Goal: Task Accomplishment & Management: Use online tool/utility

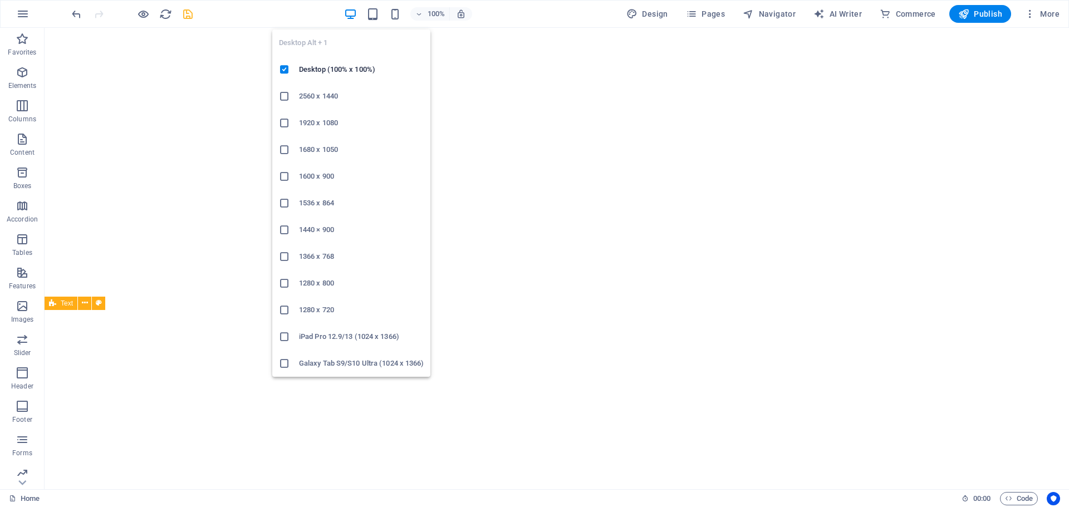
click at [379, 16] on icon "button" at bounding box center [372, 14] width 13 height 13
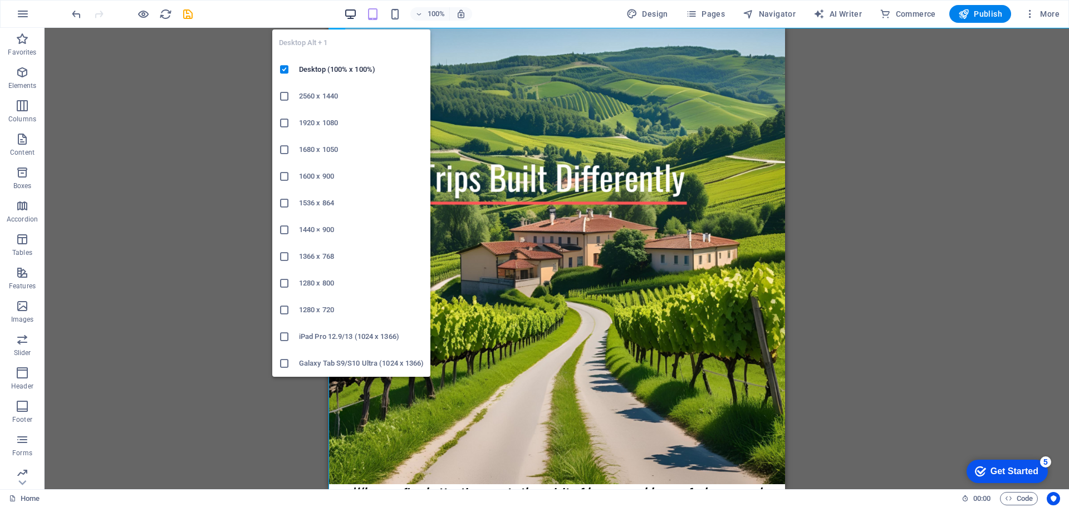
click at [353, 16] on icon "button" at bounding box center [350, 14] width 13 height 13
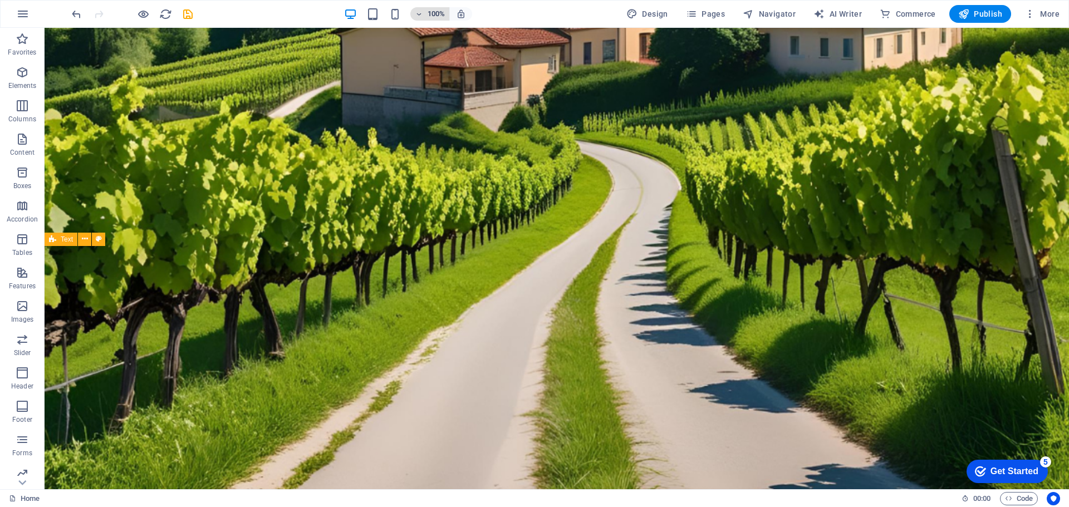
scroll to position [835, 0]
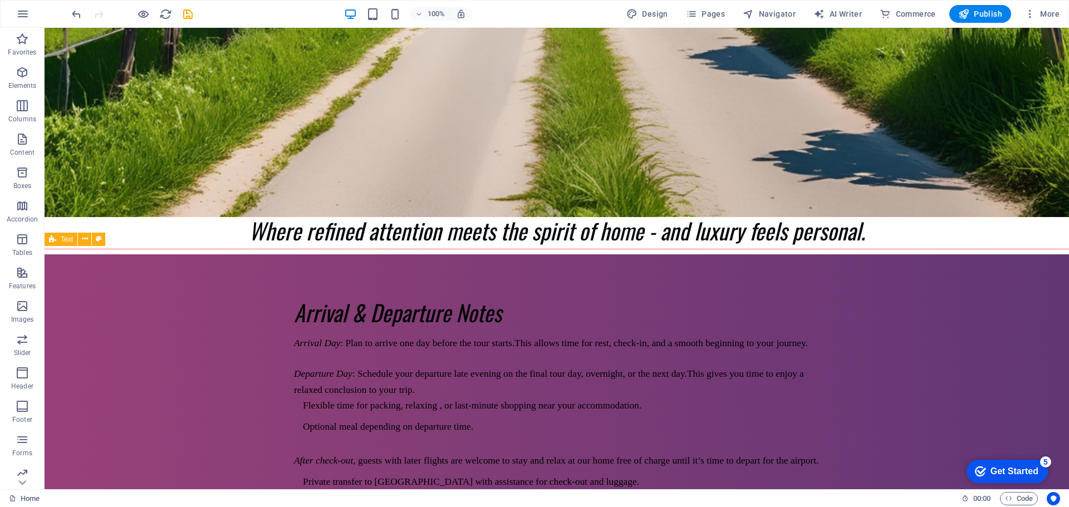
click at [394, 21] on div "100%" at bounding box center [408, 14] width 129 height 18
click at [398, 14] on icon "button" at bounding box center [395, 14] width 13 height 13
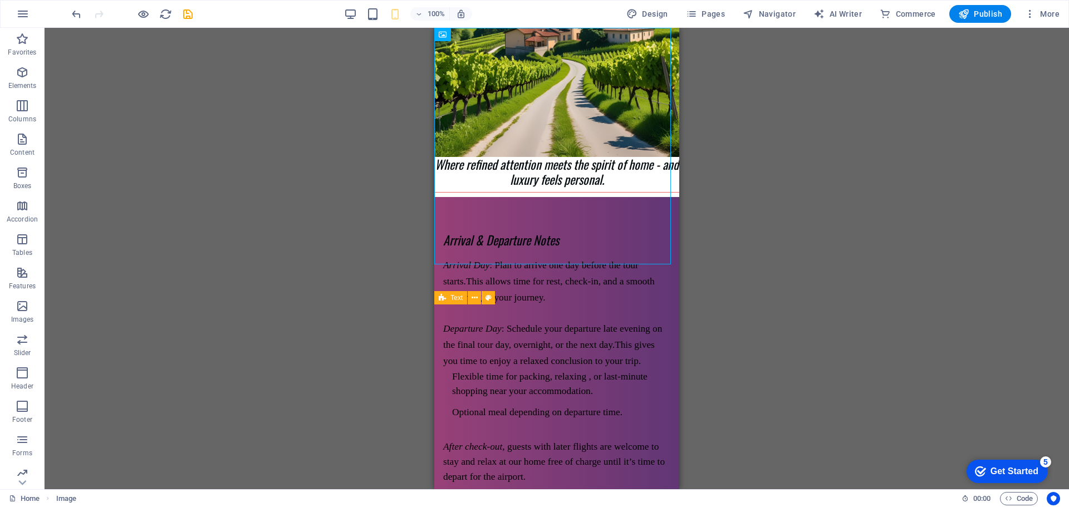
scroll to position [167, 0]
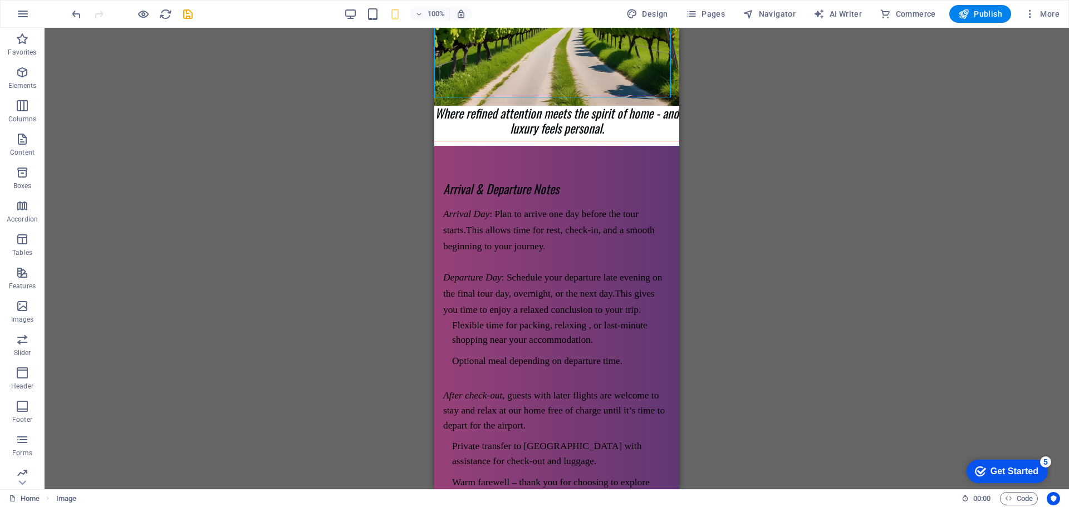
click at [786, 217] on div "H2 Banner Banner Container Logo Banner Menu Bar Menu Spacer H3 Spacer Menu Bar …" at bounding box center [557, 259] width 1025 height 462
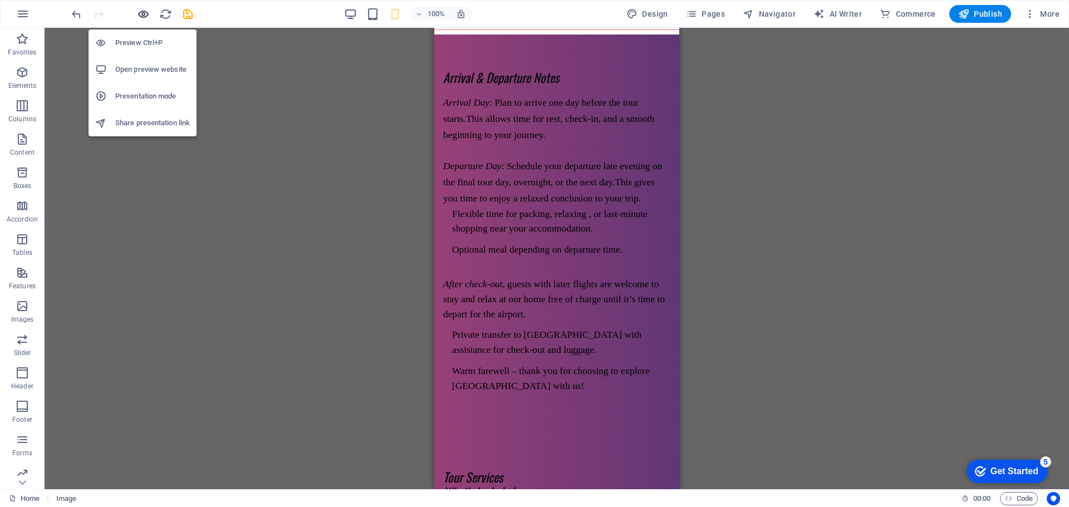
click at [146, 9] on icon "button" at bounding box center [143, 14] width 13 height 13
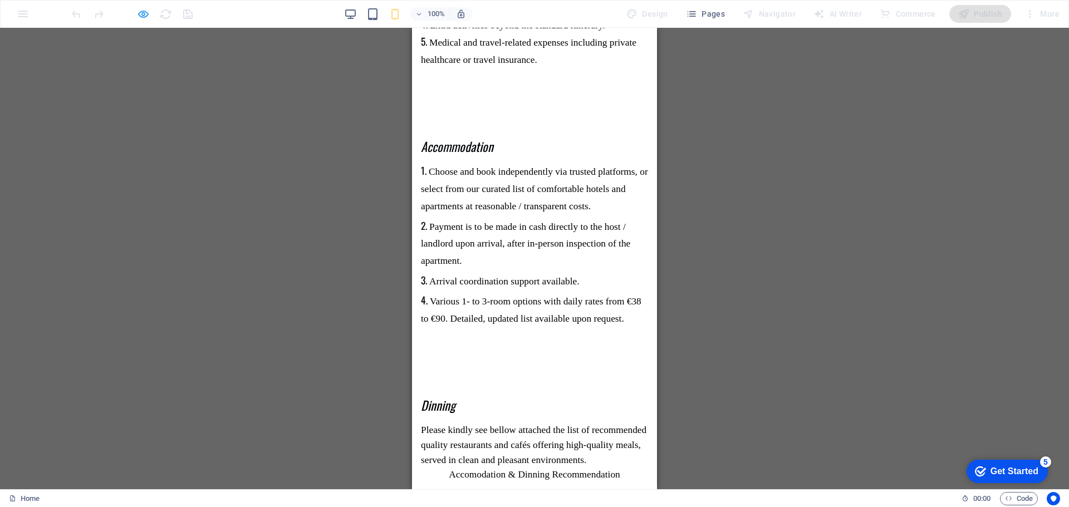
scroll to position [916, 0]
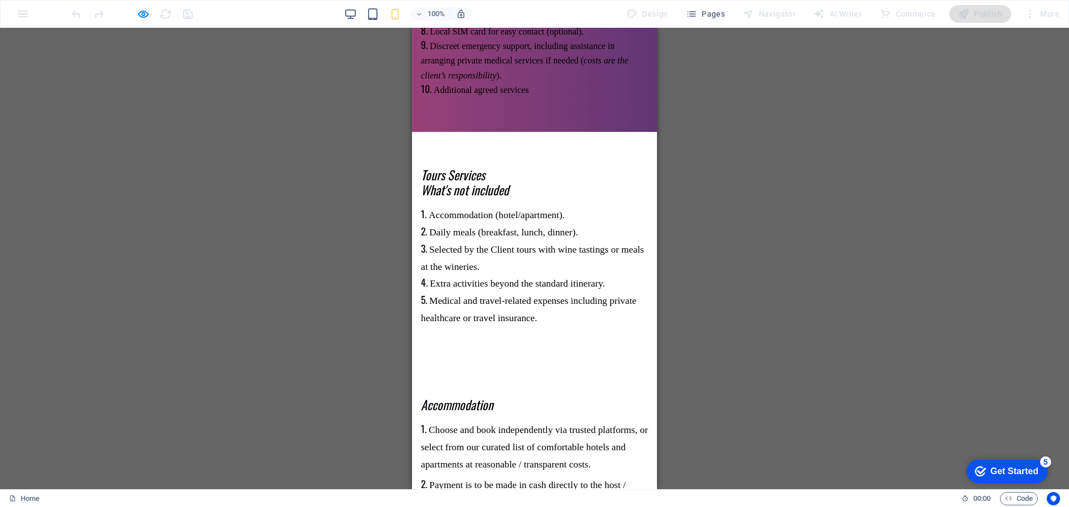
click at [140, 14] on icon "button" at bounding box center [143, 14] width 13 height 13
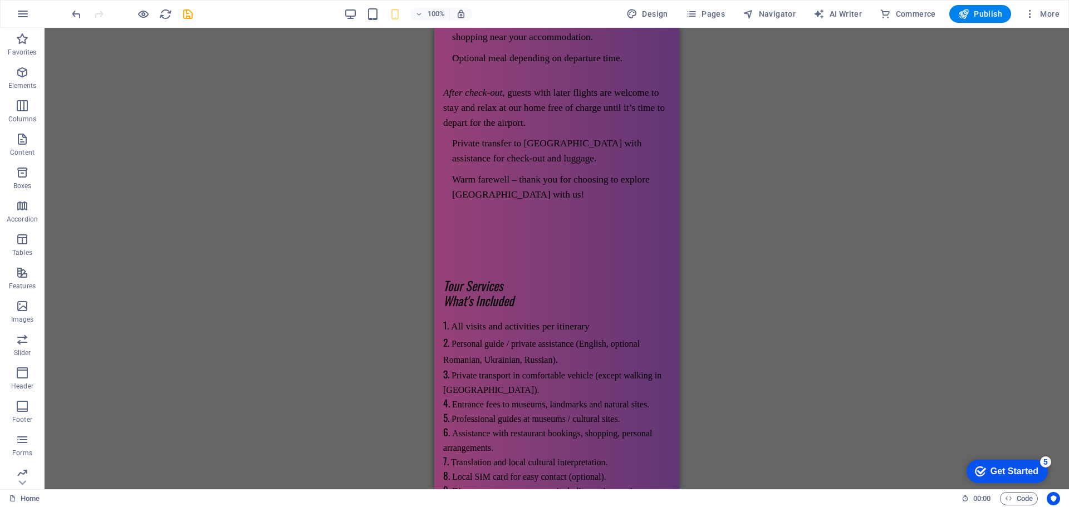
scroll to position [192, 0]
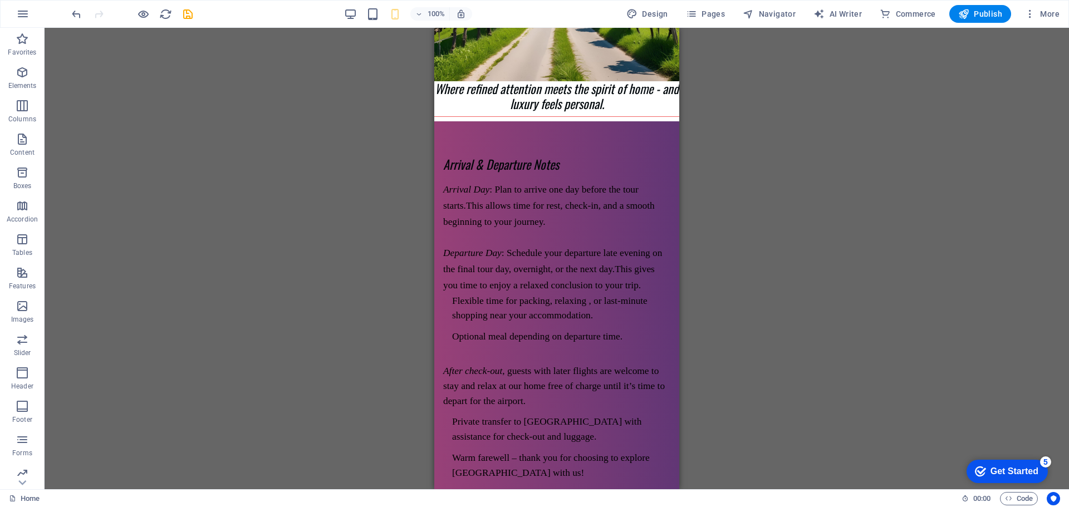
click at [638, 15] on icon "button" at bounding box center [632, 13] width 11 height 11
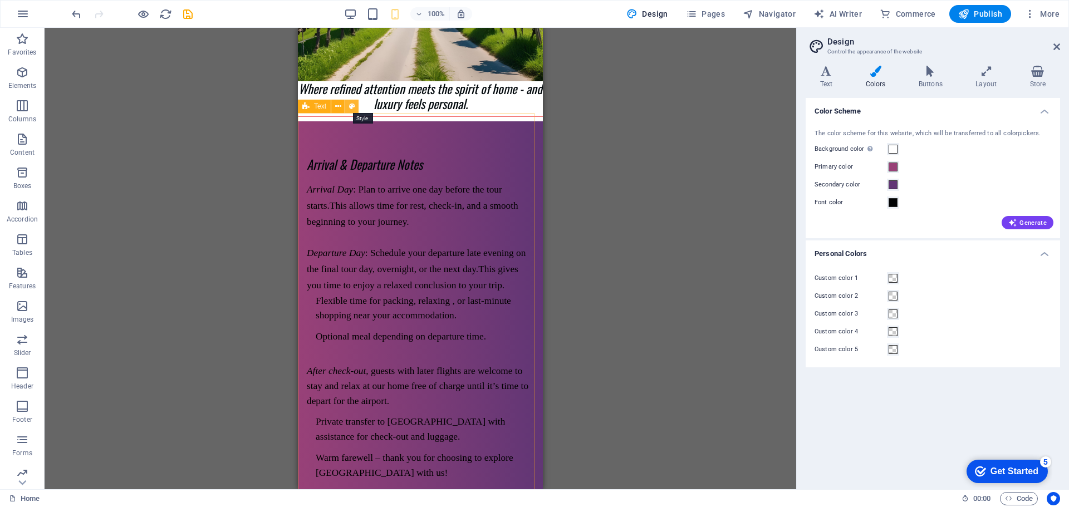
click at [346, 106] on button at bounding box center [351, 106] width 13 height 13
select select "preset-text-v2-default"
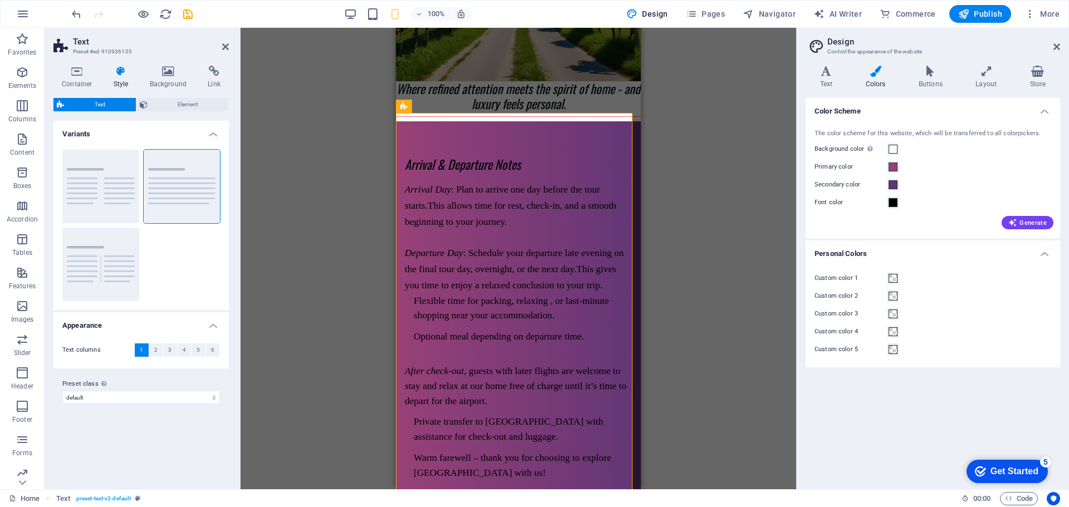
click at [130, 77] on h4 "Style" at bounding box center [123, 77] width 36 height 23
click at [169, 103] on span "Element" at bounding box center [188, 104] width 75 height 13
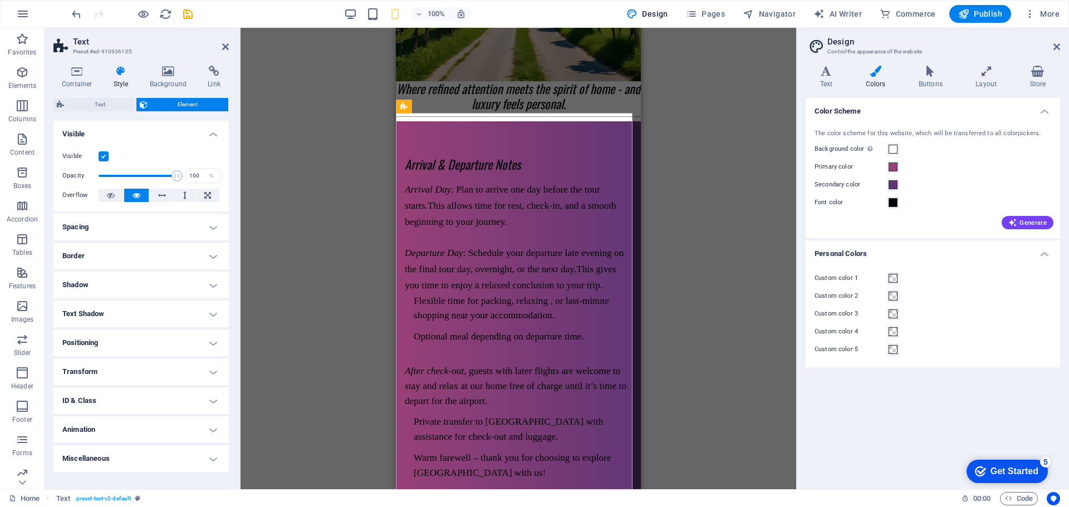
click at [131, 75] on icon at bounding box center [121, 71] width 32 height 11
click at [1055, 45] on icon at bounding box center [1057, 46] width 7 height 9
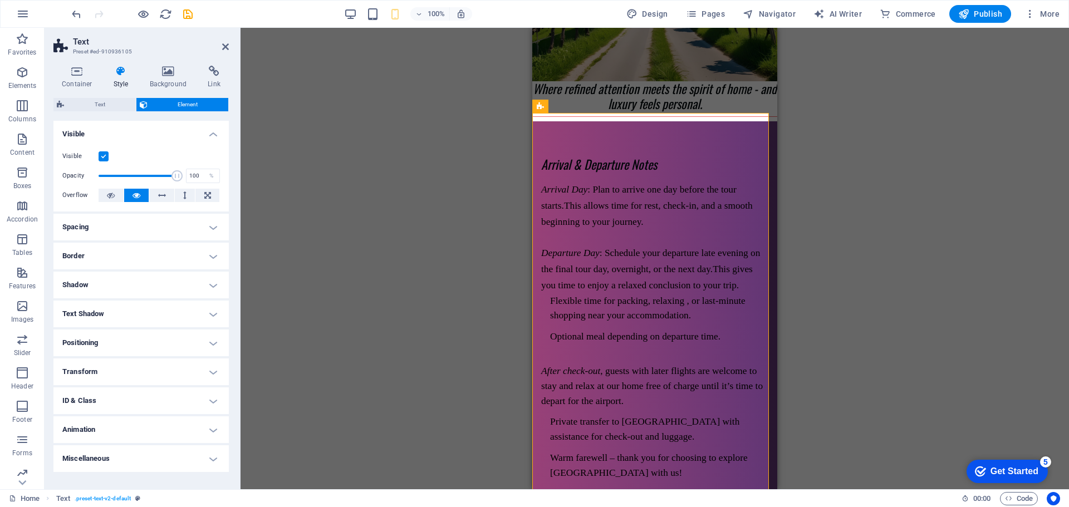
click at [153, 100] on span "Element" at bounding box center [188, 104] width 75 height 13
click at [160, 80] on h4 "Background" at bounding box center [170, 77] width 58 height 23
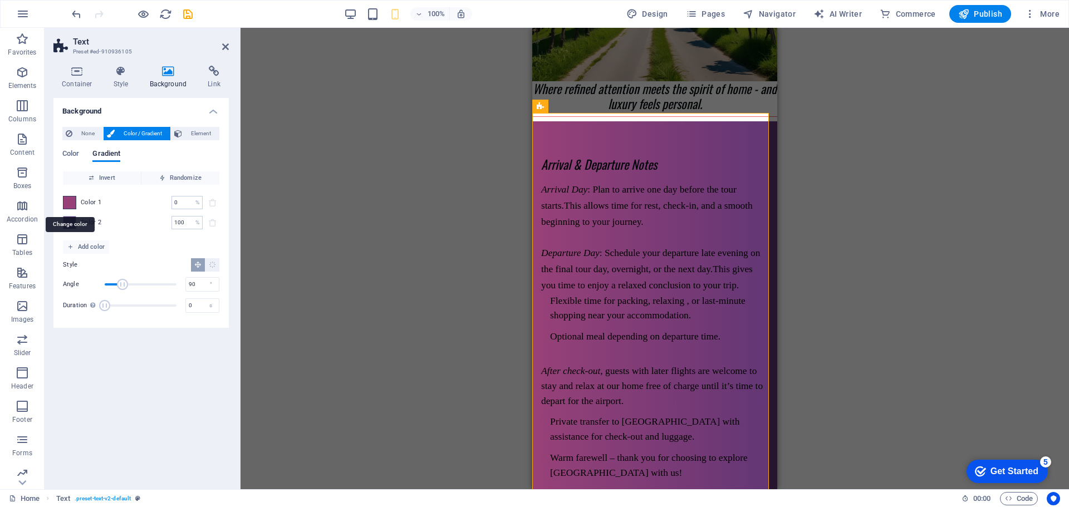
click at [69, 200] on span at bounding box center [69, 203] width 12 height 12
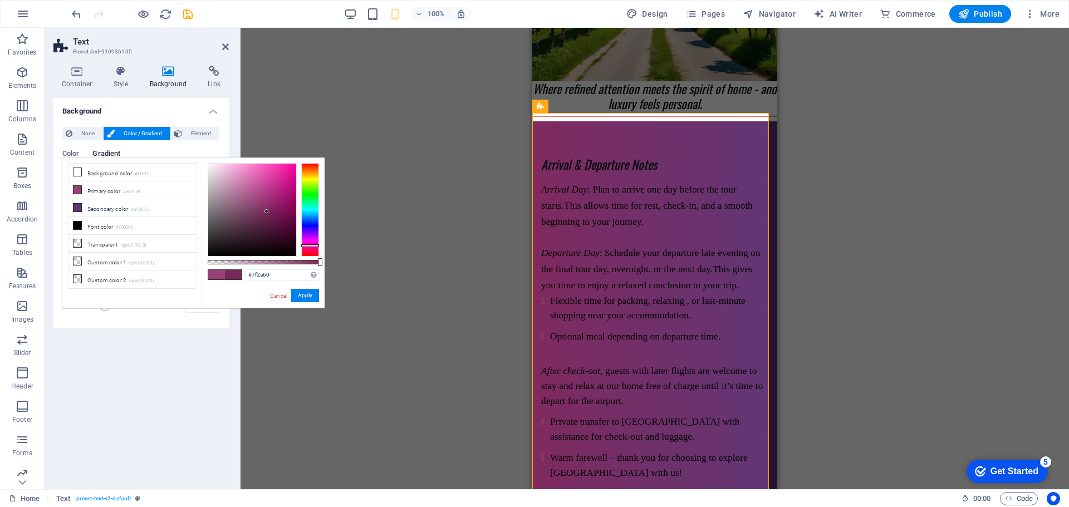
drag, startPoint x: 255, startPoint y: 202, endPoint x: 293, endPoint y: 201, distance: 38.4
click at [267, 209] on div at bounding box center [252, 210] width 88 height 92
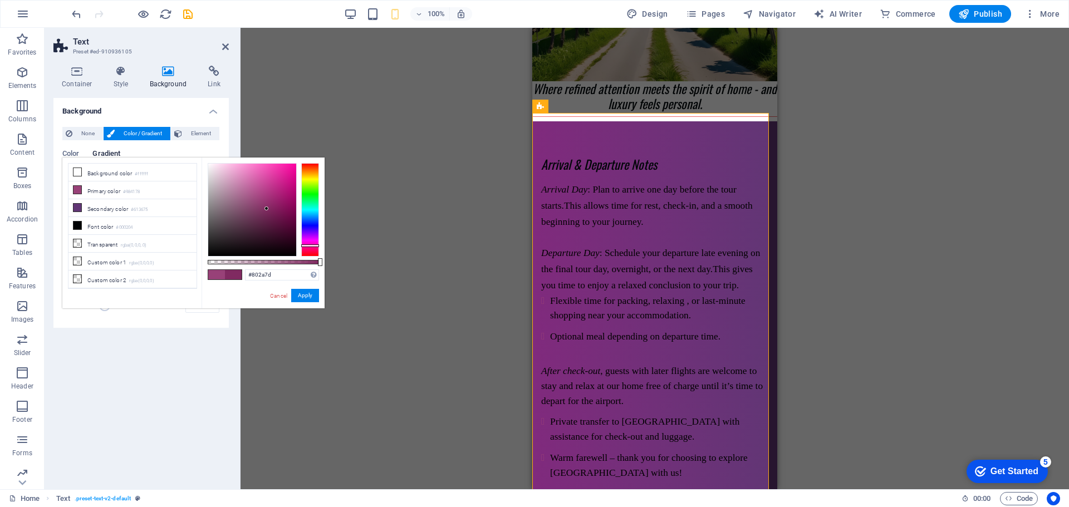
drag, startPoint x: 309, startPoint y: 247, endPoint x: 310, endPoint y: 239, distance: 7.8
click at [310, 244] on div at bounding box center [310, 245] width 18 height 3
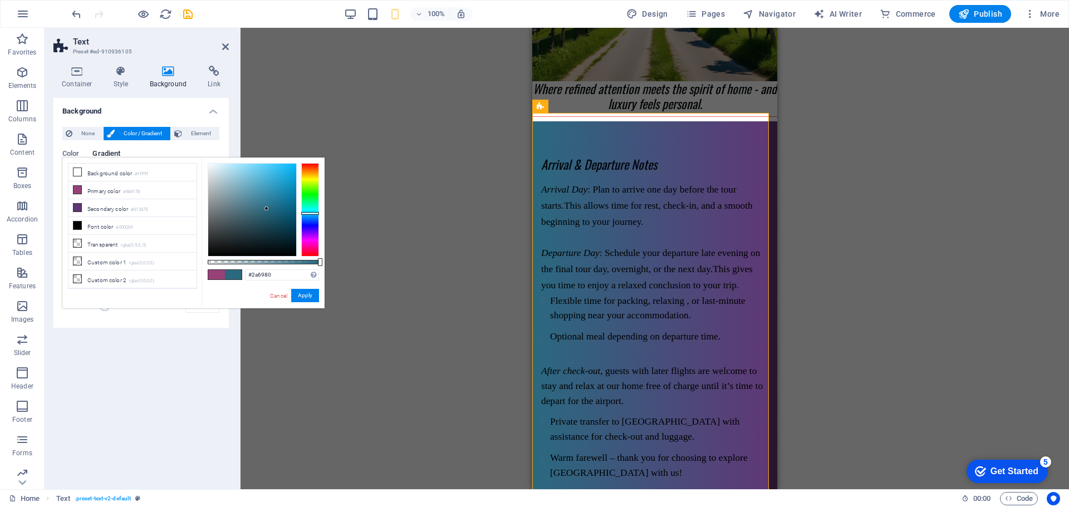
drag, startPoint x: 309, startPoint y: 243, endPoint x: 314, endPoint y: 213, distance: 29.9
click at [314, 213] on div at bounding box center [310, 210] width 18 height 94
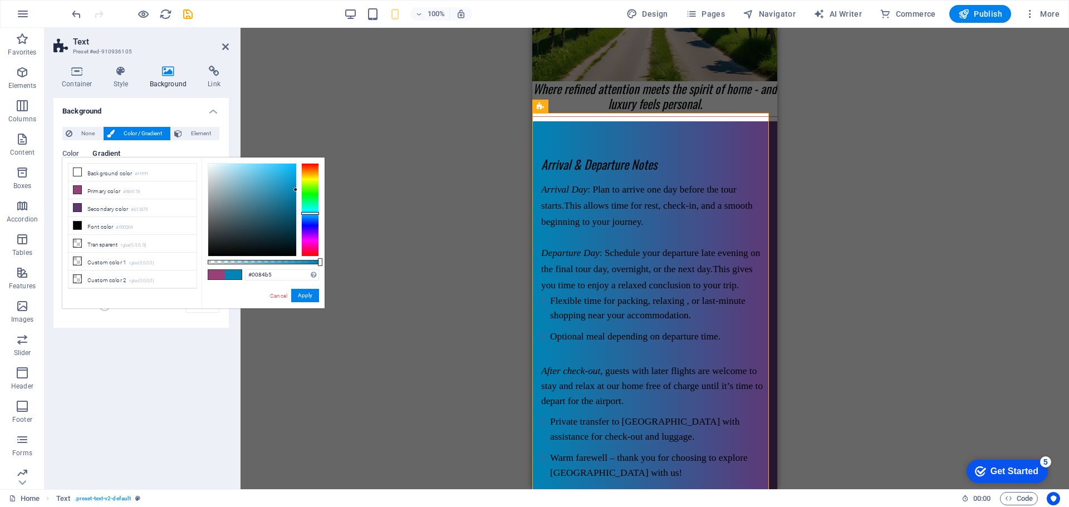
drag, startPoint x: 271, startPoint y: 187, endPoint x: 296, endPoint y: 190, distance: 25.8
click at [296, 190] on div at bounding box center [252, 210] width 88 height 92
click at [86, 207] on li "Secondary color #613675" at bounding box center [133, 208] width 128 height 18
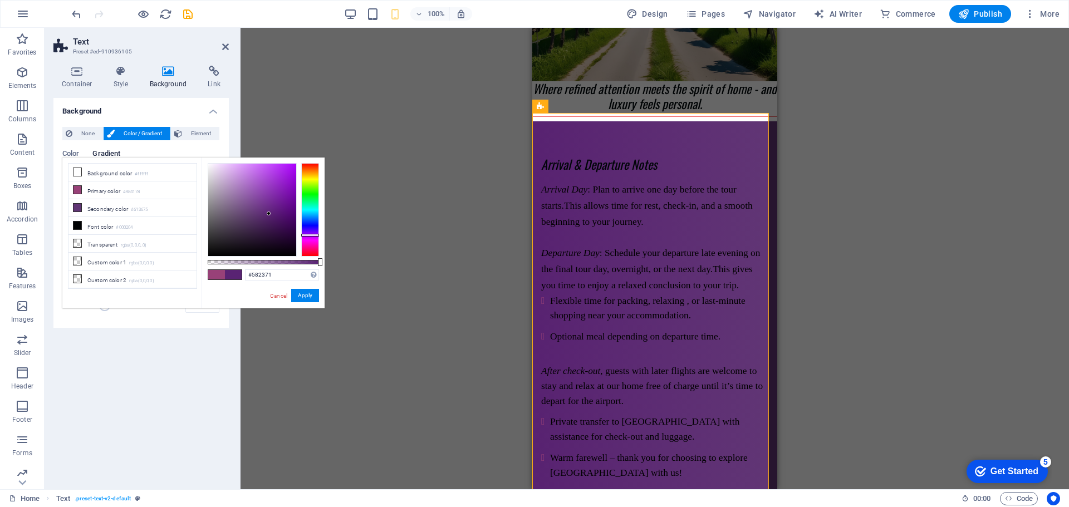
drag, startPoint x: 330, startPoint y: 215, endPoint x: 266, endPoint y: 216, distance: 64.1
click at [266, 216] on div at bounding box center [252, 210] width 88 height 92
click at [280, 299] on link "Cancel" at bounding box center [278, 296] width 19 height 8
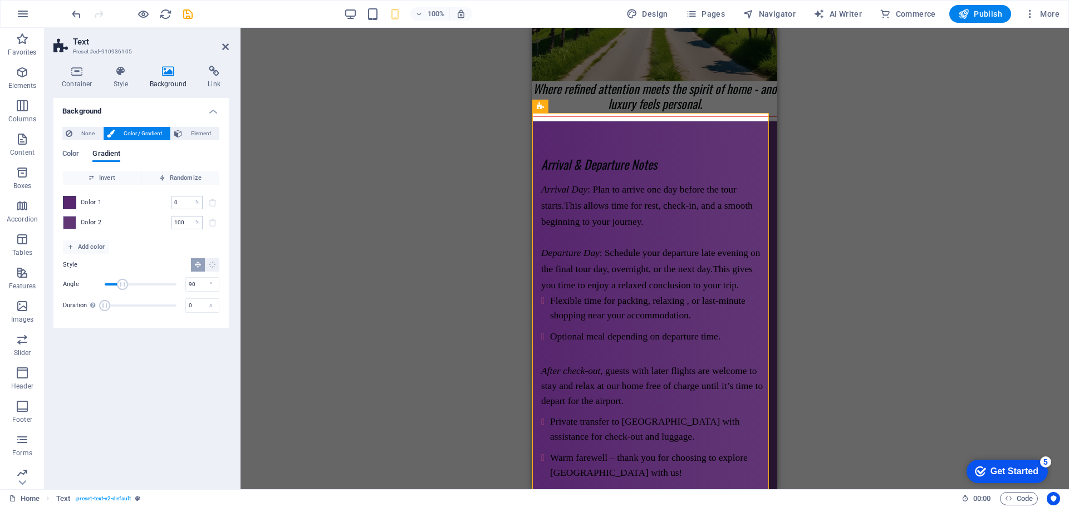
click at [71, 202] on span at bounding box center [69, 203] width 12 height 12
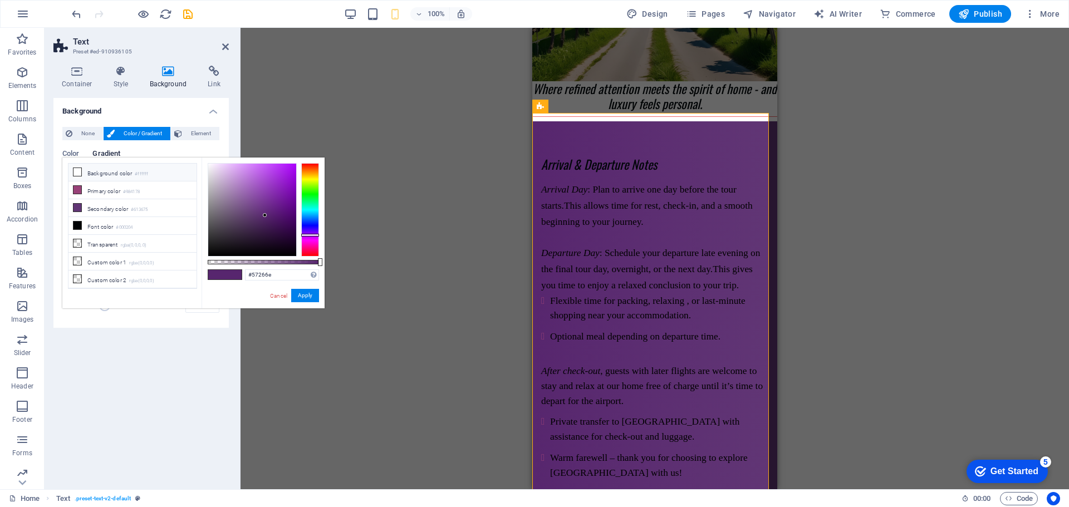
click at [101, 177] on li "Background color #ffffff" at bounding box center [133, 173] width 128 height 18
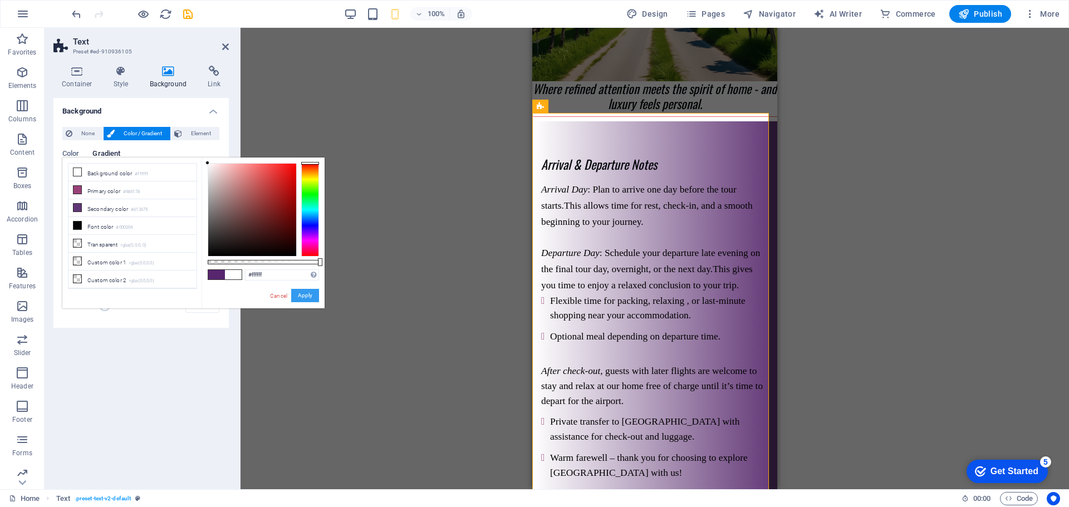
click at [303, 299] on button "Apply" at bounding box center [305, 295] width 28 height 13
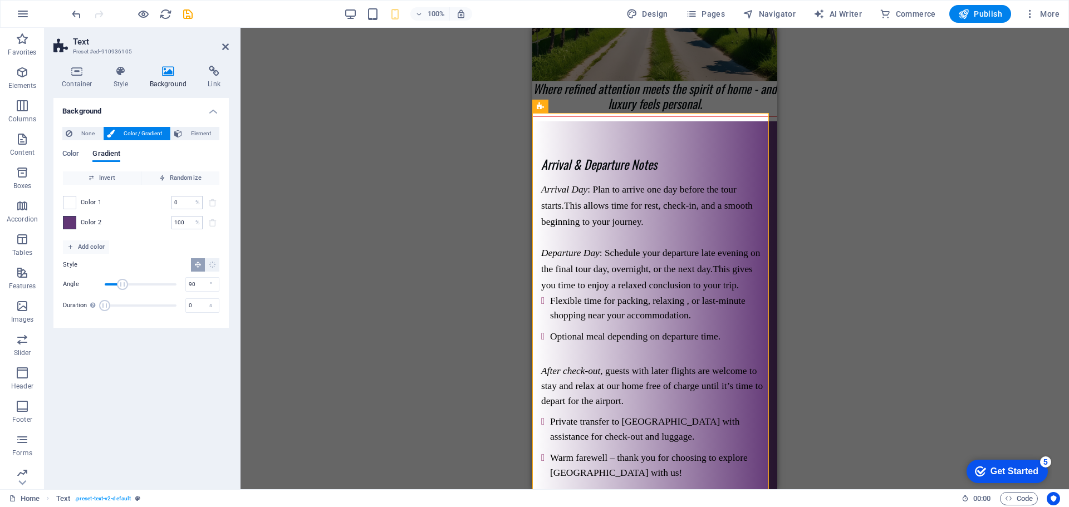
click at [74, 221] on span at bounding box center [69, 223] width 12 height 12
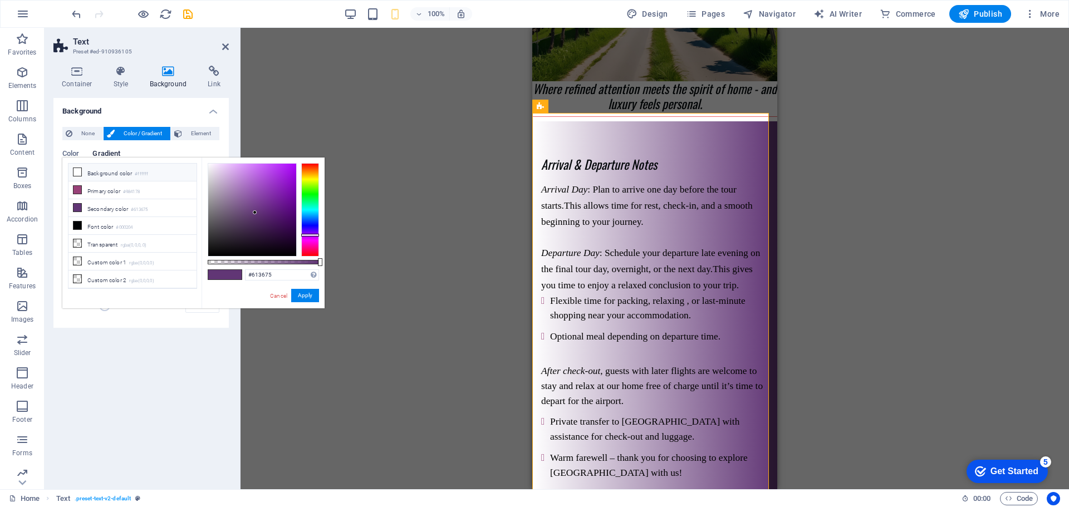
click at [97, 177] on li "Background color #ffffff" at bounding box center [133, 173] width 128 height 18
type input "#ffffff"
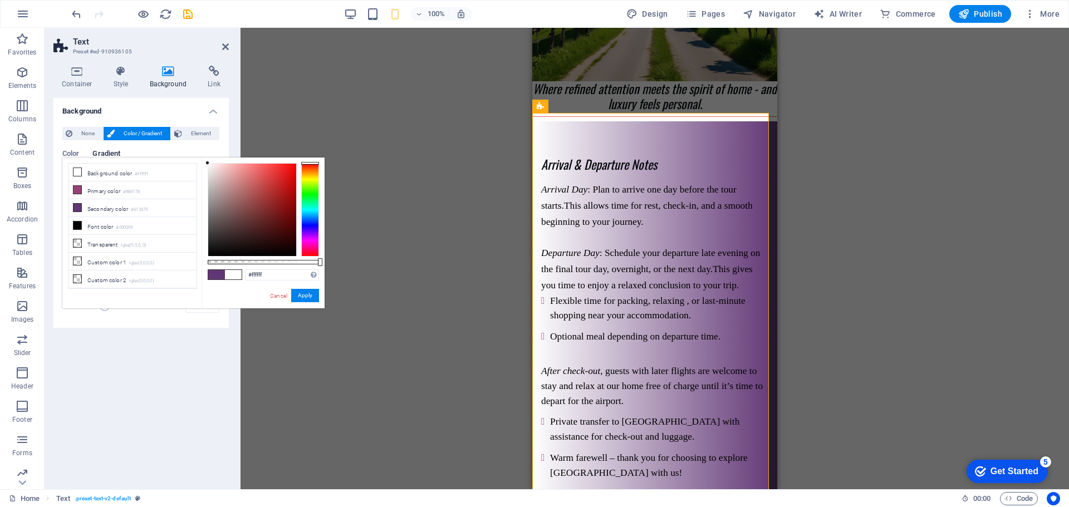
click at [291, 295] on div "Cancel Apply" at bounding box center [294, 296] width 50 height 14
click at [298, 295] on button "Apply" at bounding box center [305, 295] width 28 height 13
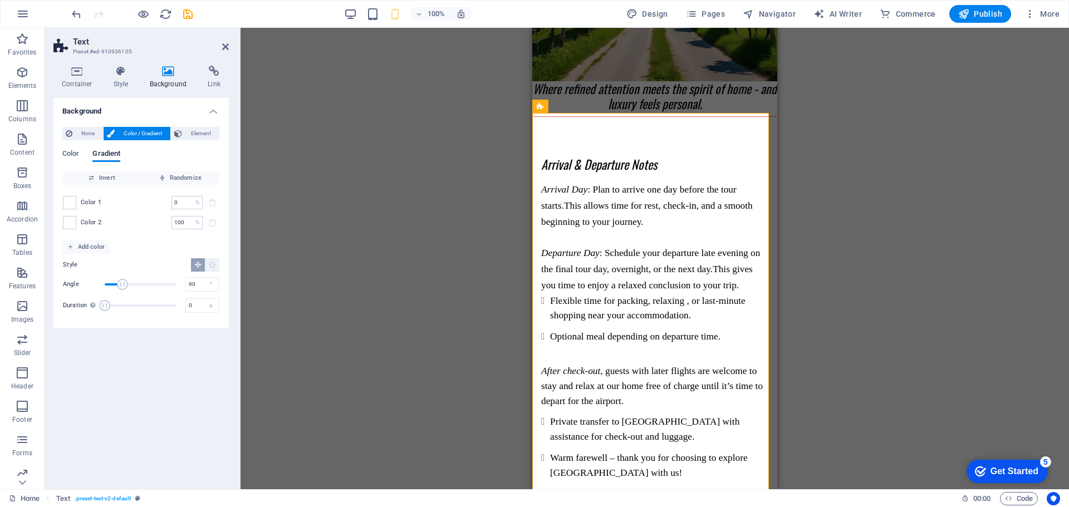
click at [314, 297] on div "Drag here to replace the existing content. Press “Ctrl” if you want to create a…" at bounding box center [655, 259] width 829 height 462
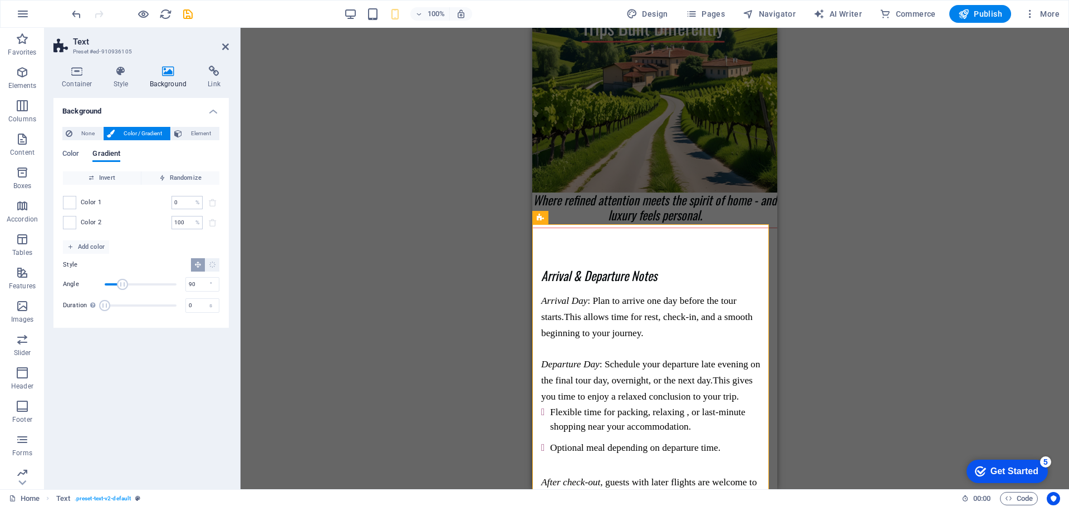
click at [872, 216] on div "Drag here to replace the existing content. Press “Ctrl” if you want to create a…" at bounding box center [655, 259] width 829 height 462
click at [223, 45] on icon at bounding box center [225, 46] width 7 height 9
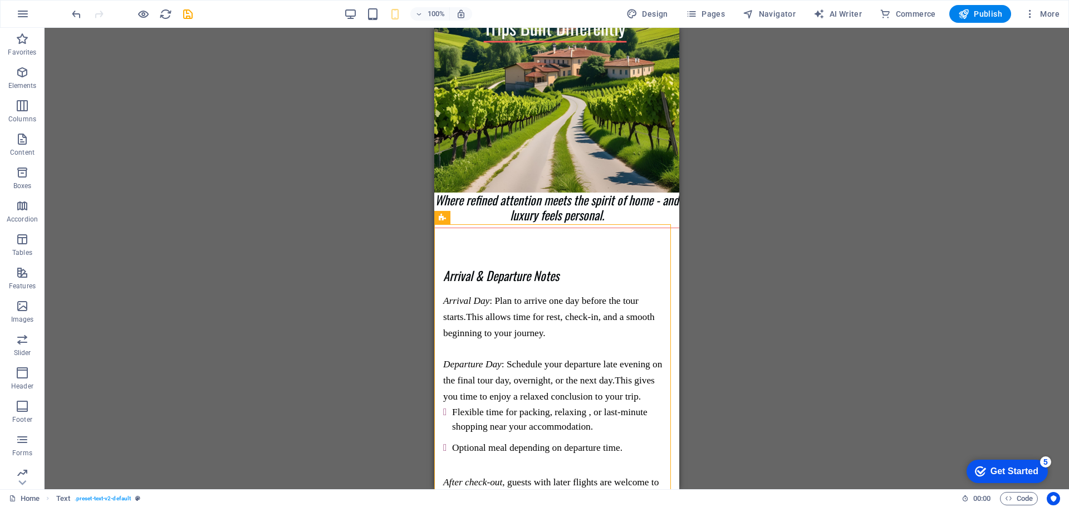
click at [735, 205] on div "Drag here to replace the existing content. Press “Ctrl” if you want to create a…" at bounding box center [557, 259] width 1025 height 462
click at [722, 229] on div "Drag here to replace the existing content. Press “Ctrl” if you want to create a…" at bounding box center [557, 259] width 1025 height 462
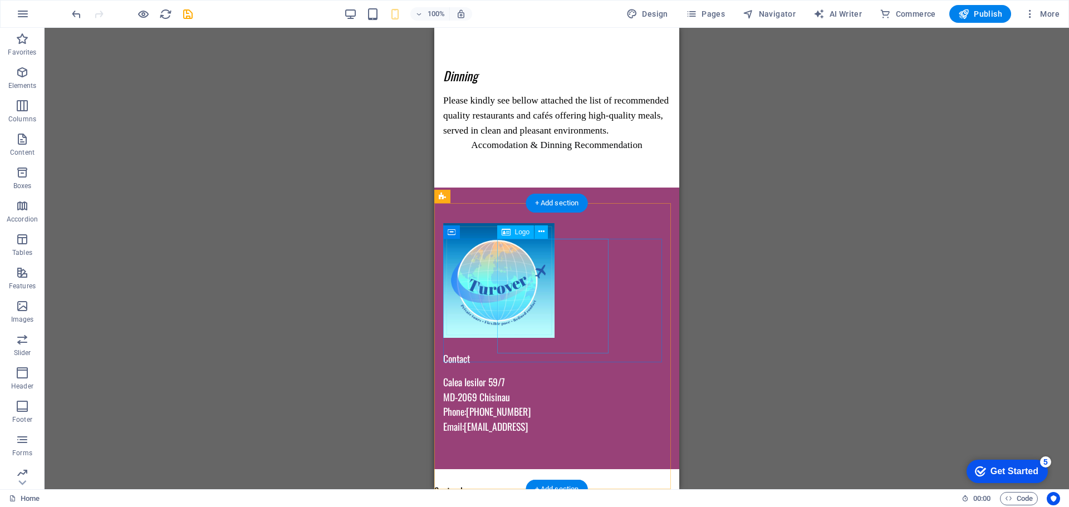
scroll to position [1528, 0]
